Goal: Register for event/course: Sign up to attend an event or enroll in a course

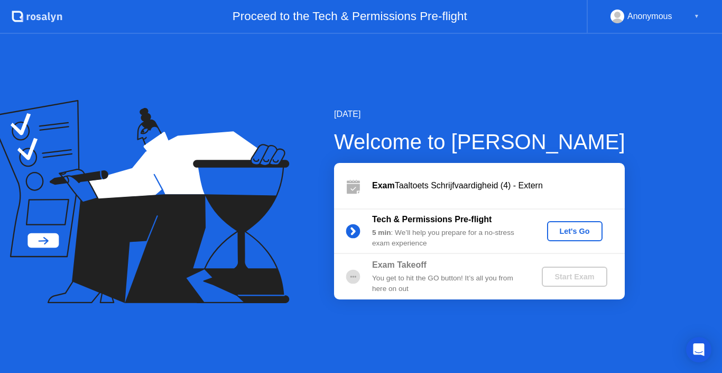
click at [580, 227] on div "Let's Go" at bounding box center [574, 231] width 47 height 8
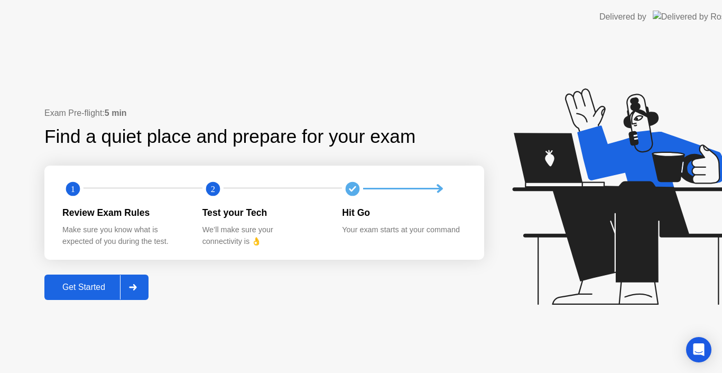
click at [580, 226] on icon at bounding box center [622, 196] width 221 height 216
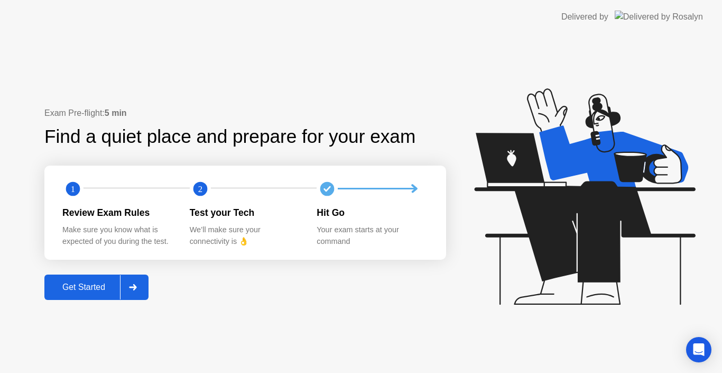
click at [80, 291] on div "Get Started" at bounding box center [84, 287] width 72 height 10
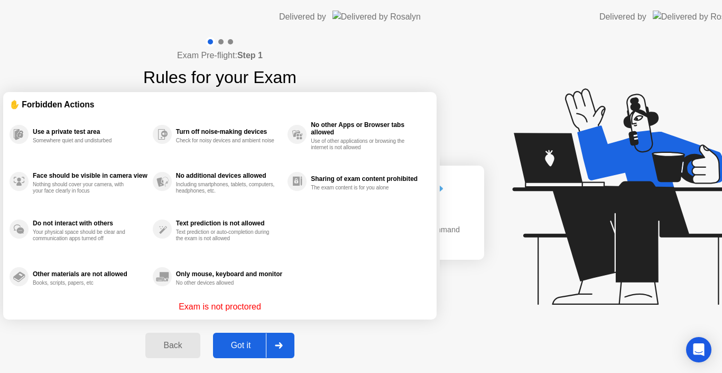
click at [80, 291] on div "Exam Pre-flight: Step 1 Rules for your Exam ✋ Forbidden Actions Use a private t…" at bounding box center [220, 203] width 440 height 339
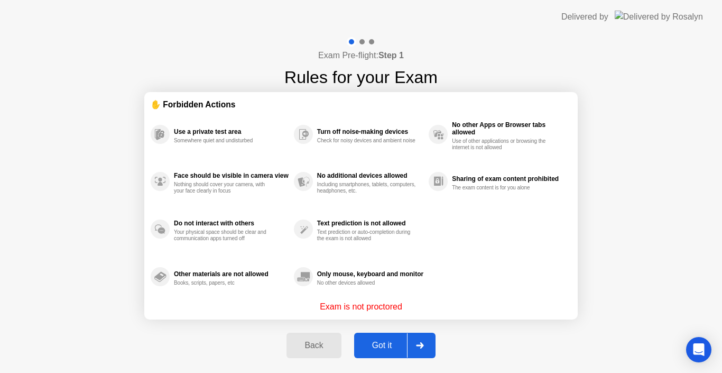
click at [373, 347] on div "Got it" at bounding box center [382, 345] width 50 height 10
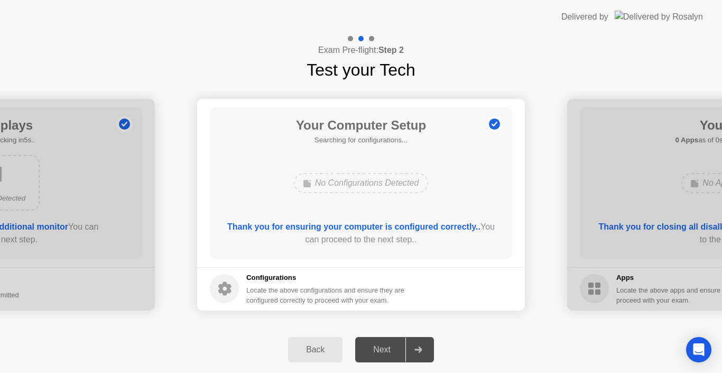
click at [373, 347] on div "Next" at bounding box center [381, 350] width 47 height 10
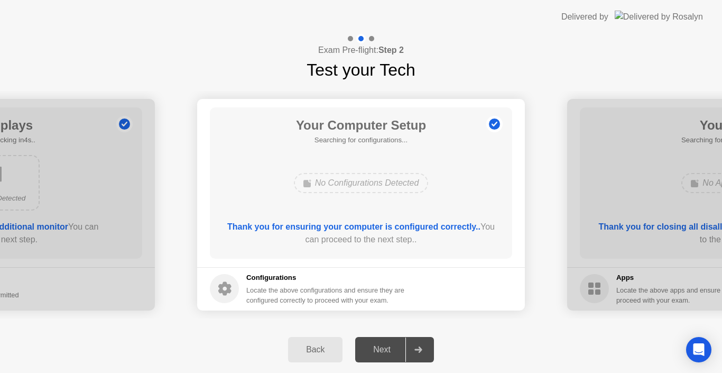
click at [373, 347] on div "Next" at bounding box center [381, 350] width 47 height 10
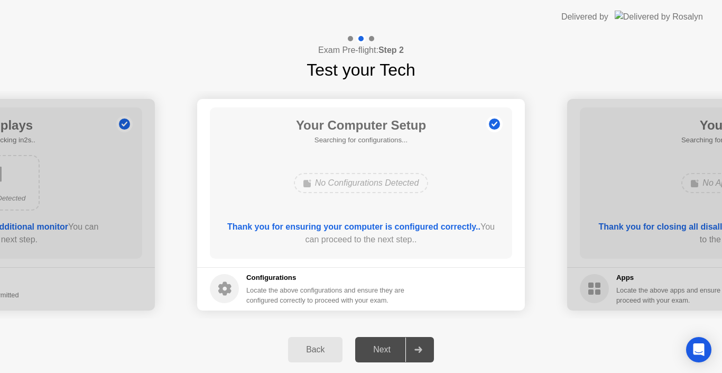
click at [373, 347] on div "Next" at bounding box center [381, 350] width 47 height 10
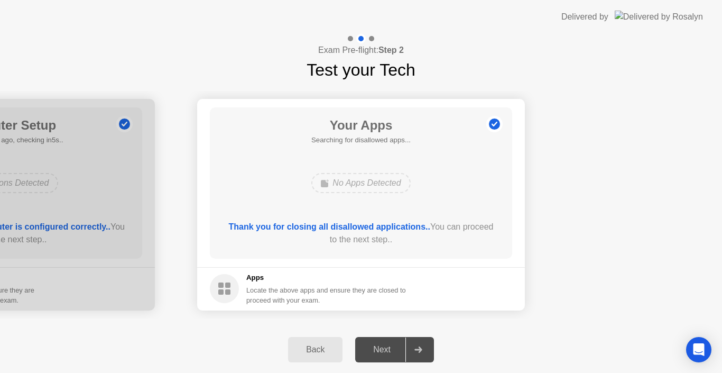
click at [373, 347] on div "Next" at bounding box center [381, 350] width 47 height 10
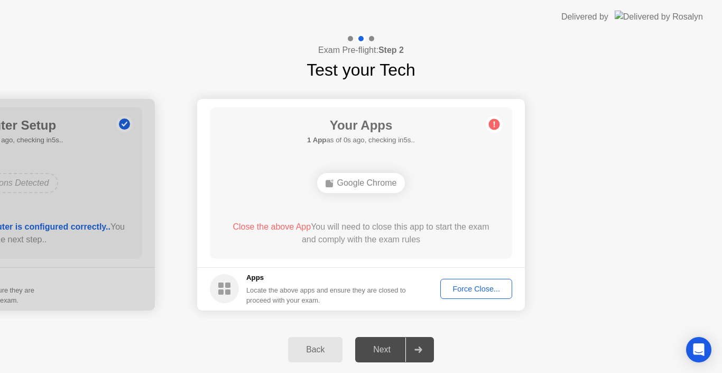
click at [464, 291] on div "Force Close..." at bounding box center [476, 288] width 64 height 8
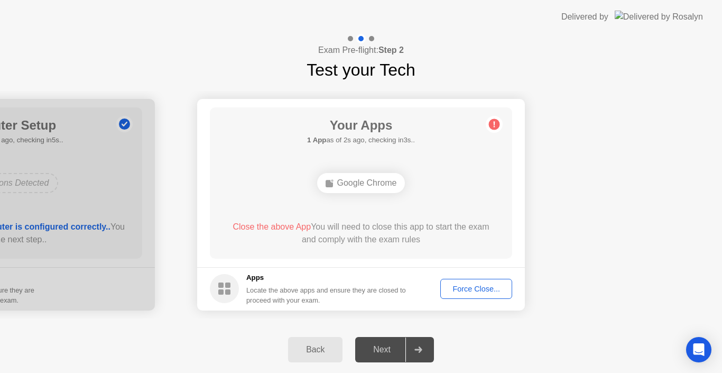
click at [469, 299] on footer "Apps Locate the above apps and ensure they are closed to proceed with your exam…" at bounding box center [361, 288] width 328 height 43
click at [469, 291] on div "Force Close..." at bounding box center [476, 288] width 64 height 8
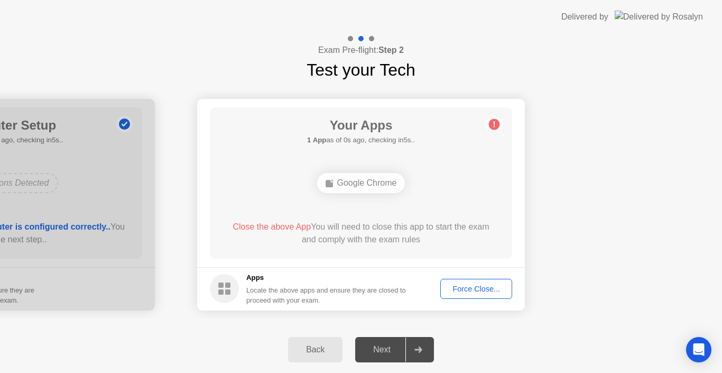
click at [476, 291] on div "Force Close..." at bounding box center [476, 288] width 64 height 8
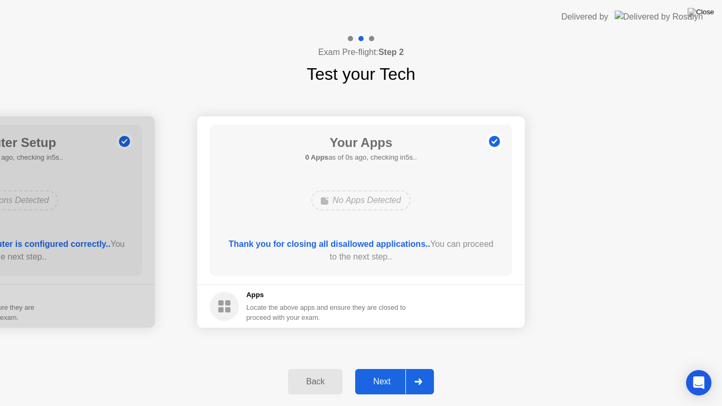
click at [399, 372] on button "Next" at bounding box center [394, 381] width 79 height 25
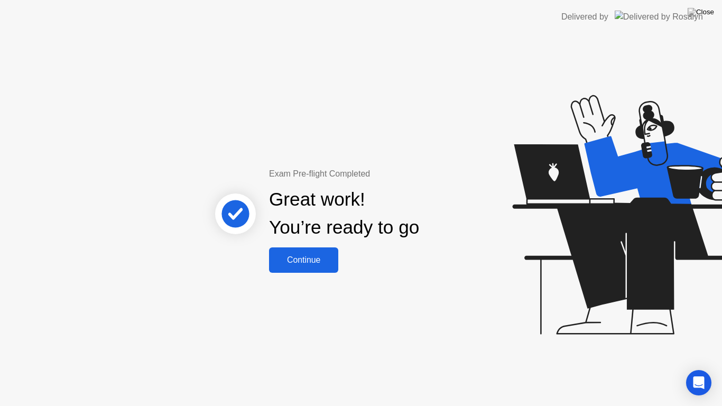
click at [303, 267] on button "Continue" at bounding box center [303, 259] width 69 height 25
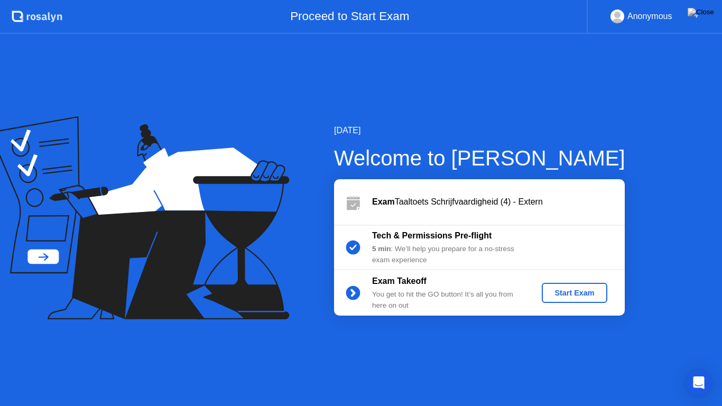
click at [557, 295] on div "Start Exam" at bounding box center [574, 292] width 57 height 8
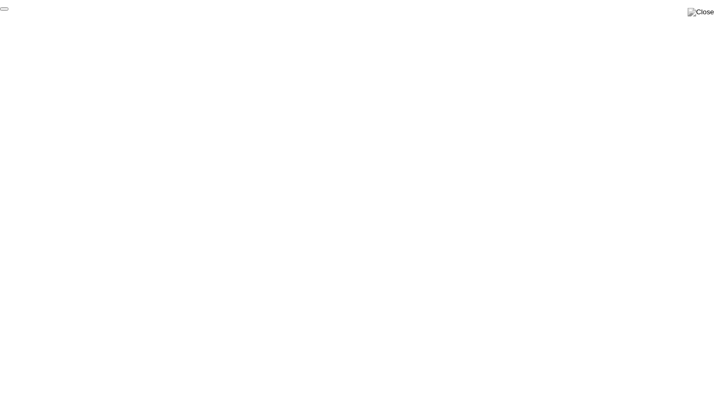
click at [8, 11] on button "End Proctoring Session" at bounding box center [4, 8] width 8 height 3
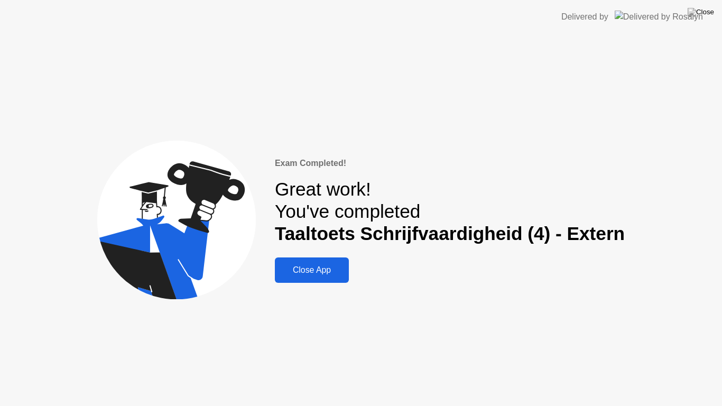
click at [333, 266] on div "Close App" at bounding box center [312, 270] width 68 height 10
